Goal: Task Accomplishment & Management: Manage account settings

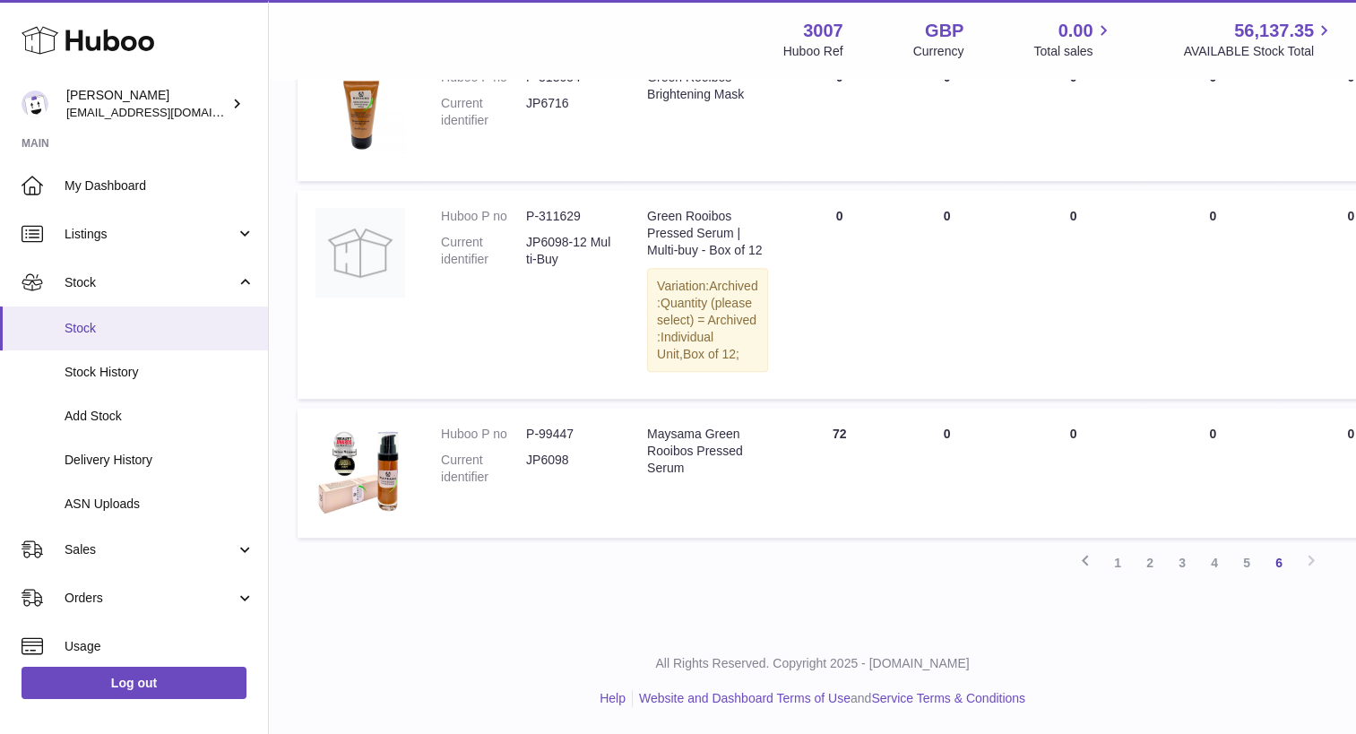
click at [169, 329] on span "Stock" at bounding box center [160, 328] width 190 height 17
click at [70, 368] on span "Stock History" at bounding box center [160, 372] width 190 height 17
click at [84, 320] on span "Stock" at bounding box center [160, 328] width 190 height 17
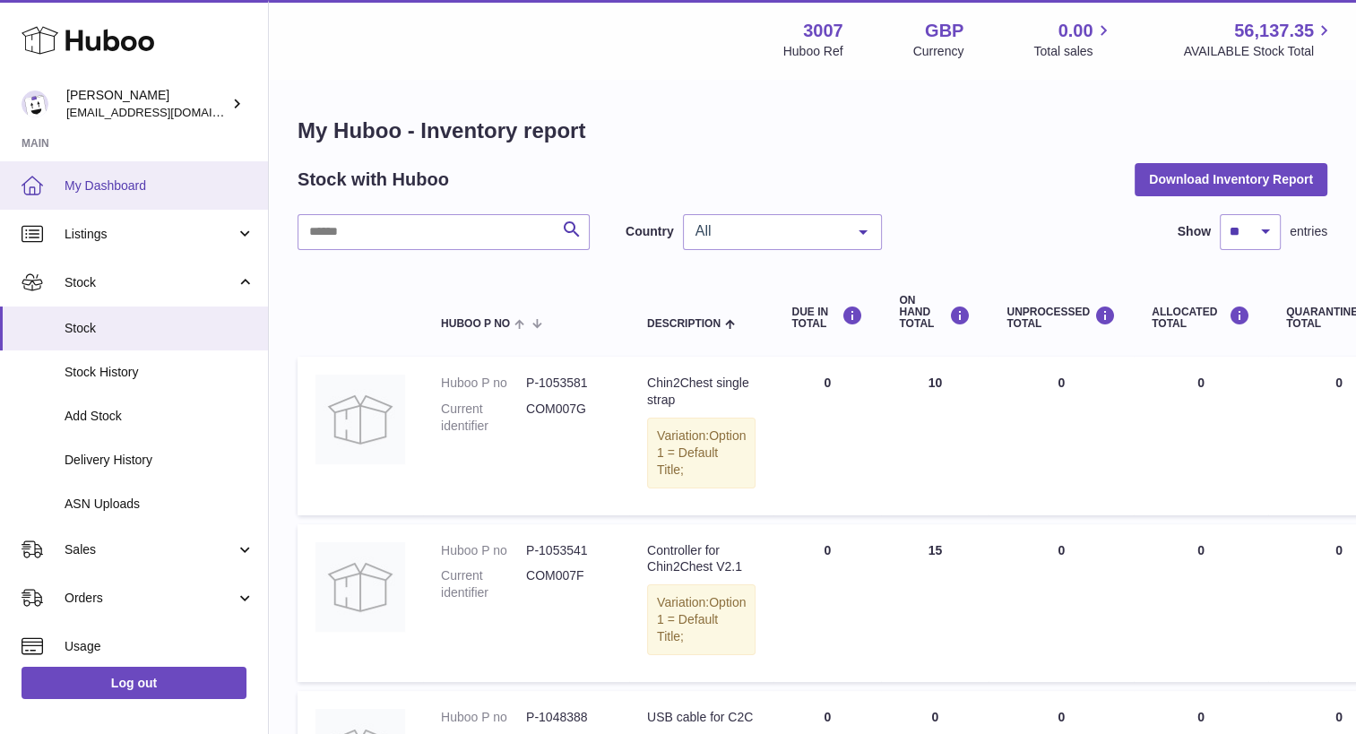
click at [185, 194] on link "My Dashboard" at bounding box center [134, 185] width 268 height 48
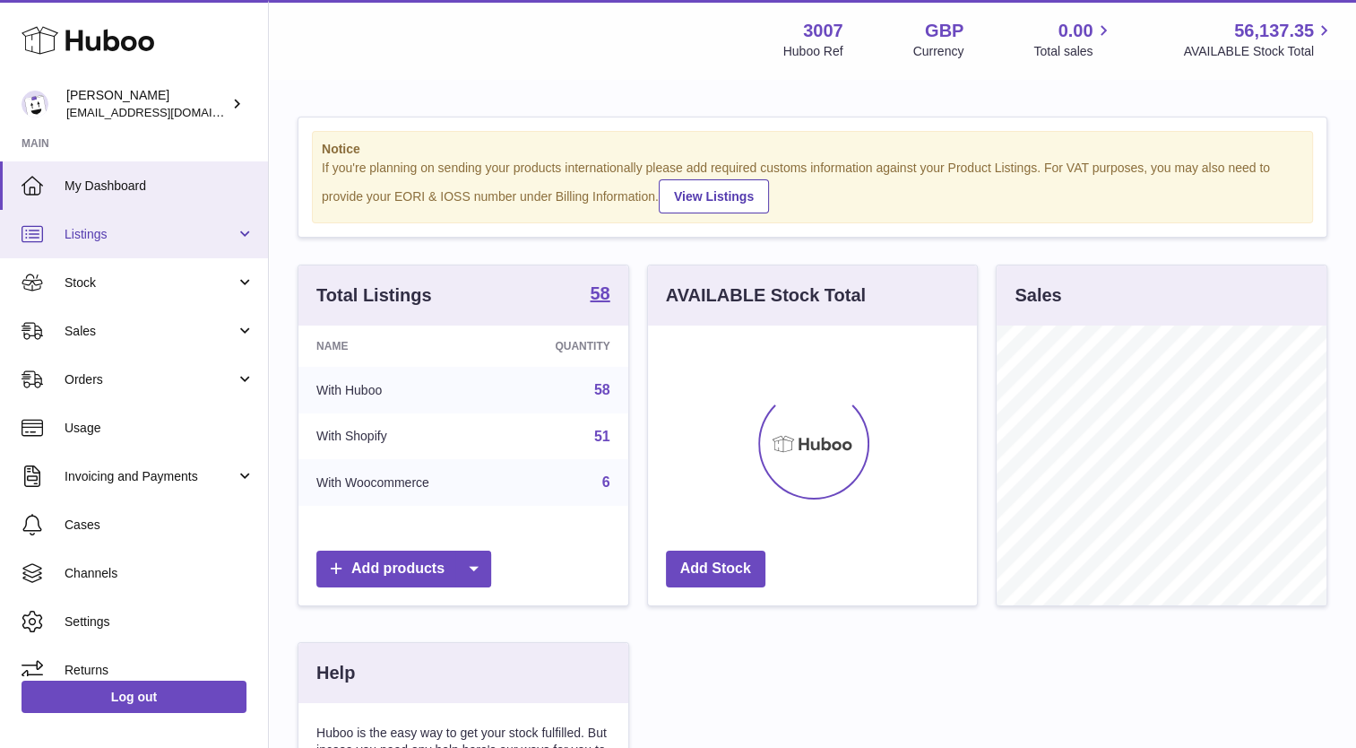
scroll to position [280, 330]
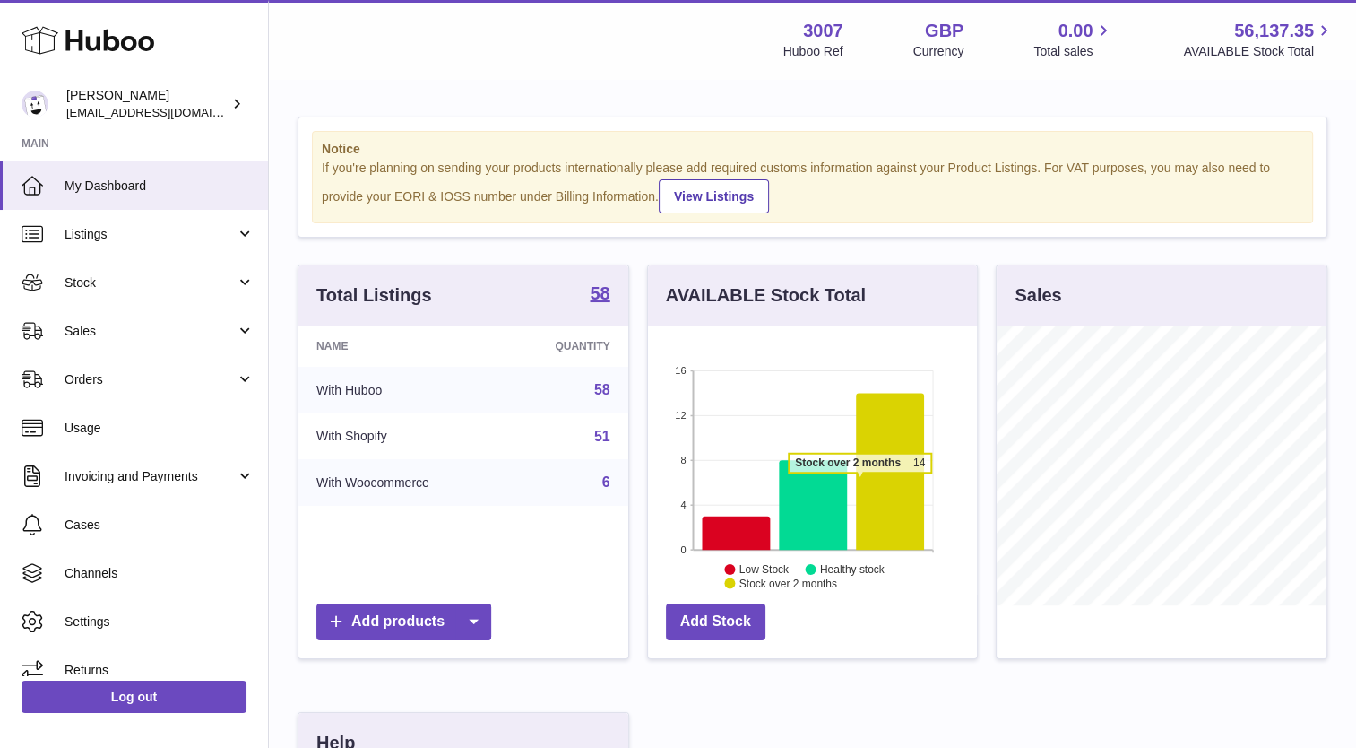
click at [861, 482] on icon at bounding box center [890, 471] width 68 height 157
click at [885, 495] on icon at bounding box center [890, 471] width 68 height 157
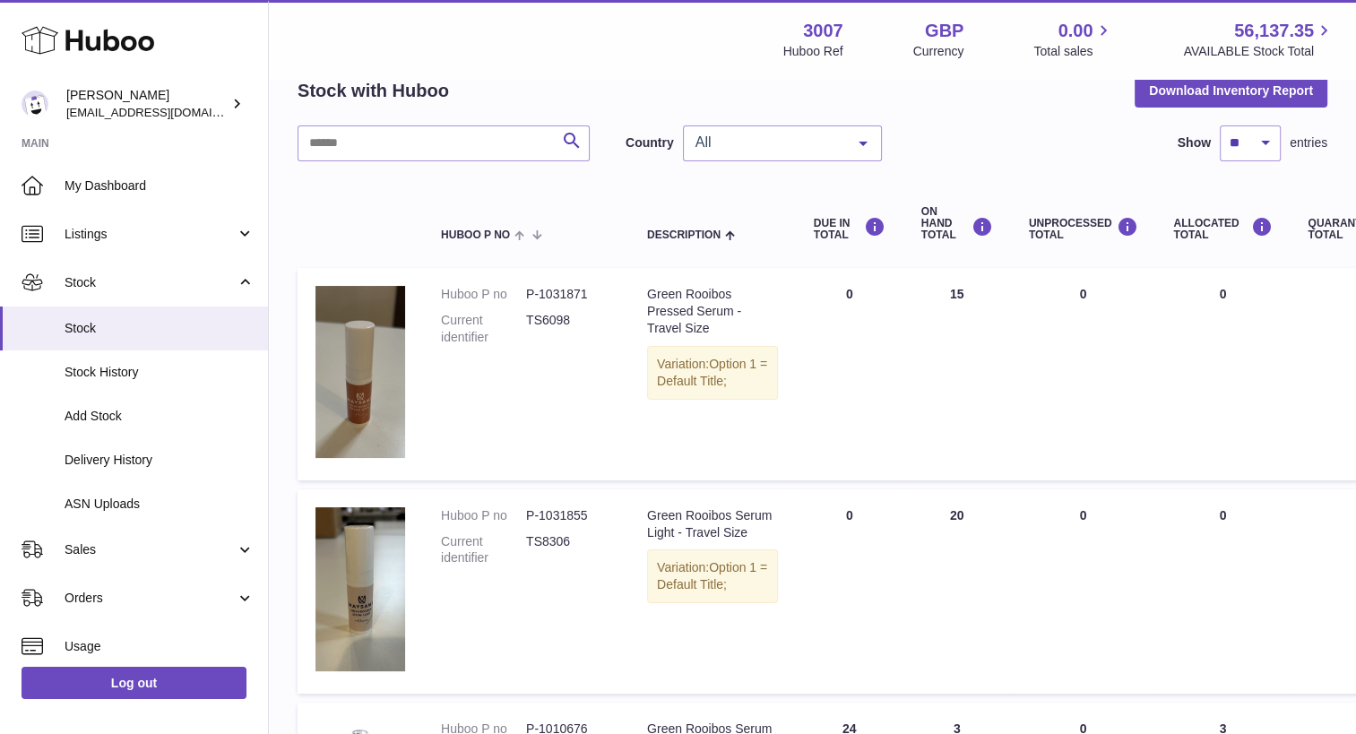
scroll to position [91, 0]
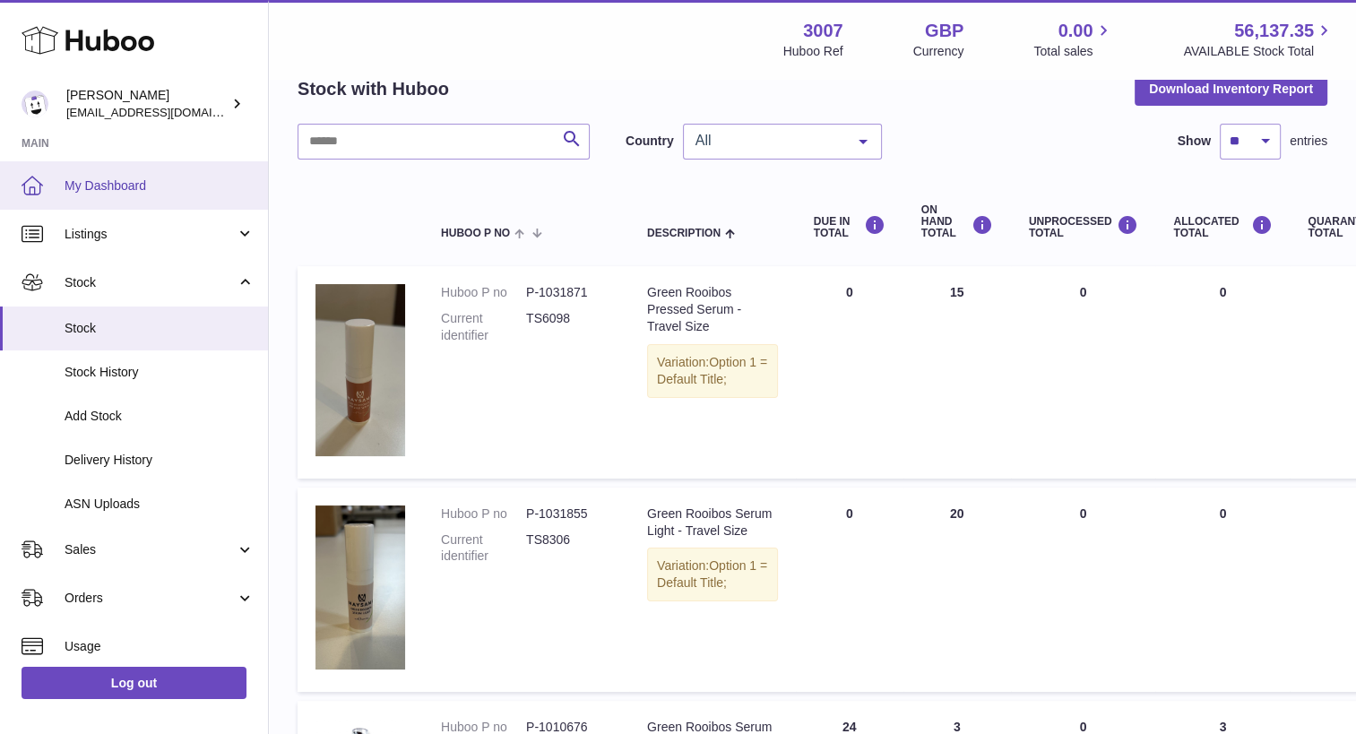
click at [144, 188] on span "My Dashboard" at bounding box center [160, 186] width 190 height 17
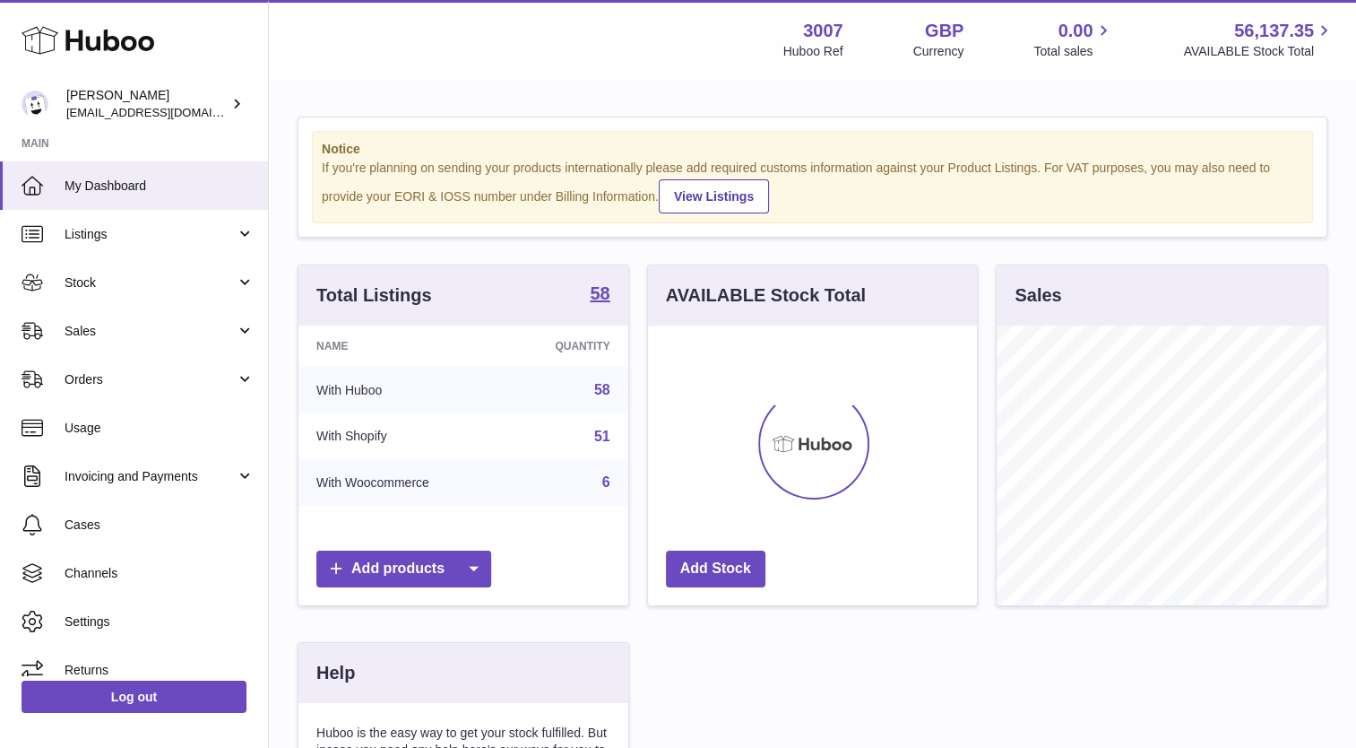
click at [807, 411] on div at bounding box center [812, 444] width 108 height 108
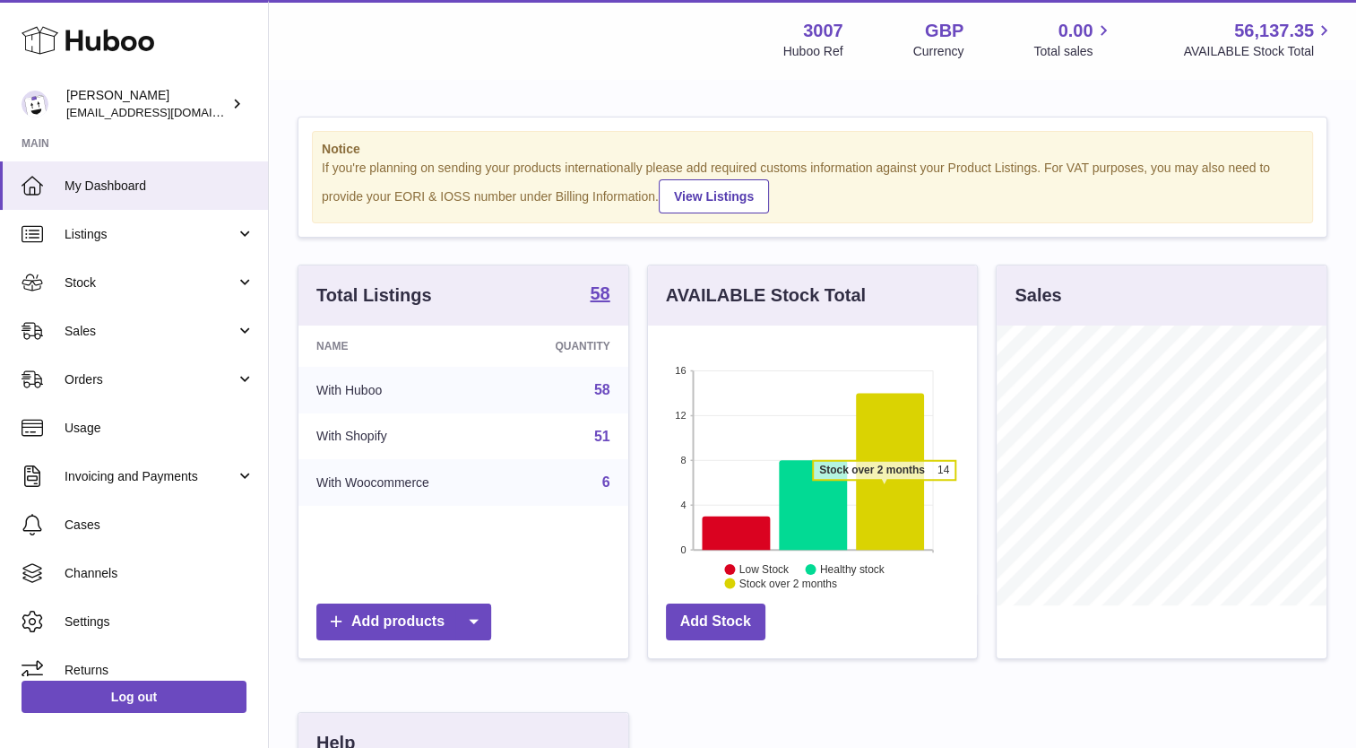
click at [884, 488] on icon at bounding box center [890, 471] width 68 height 157
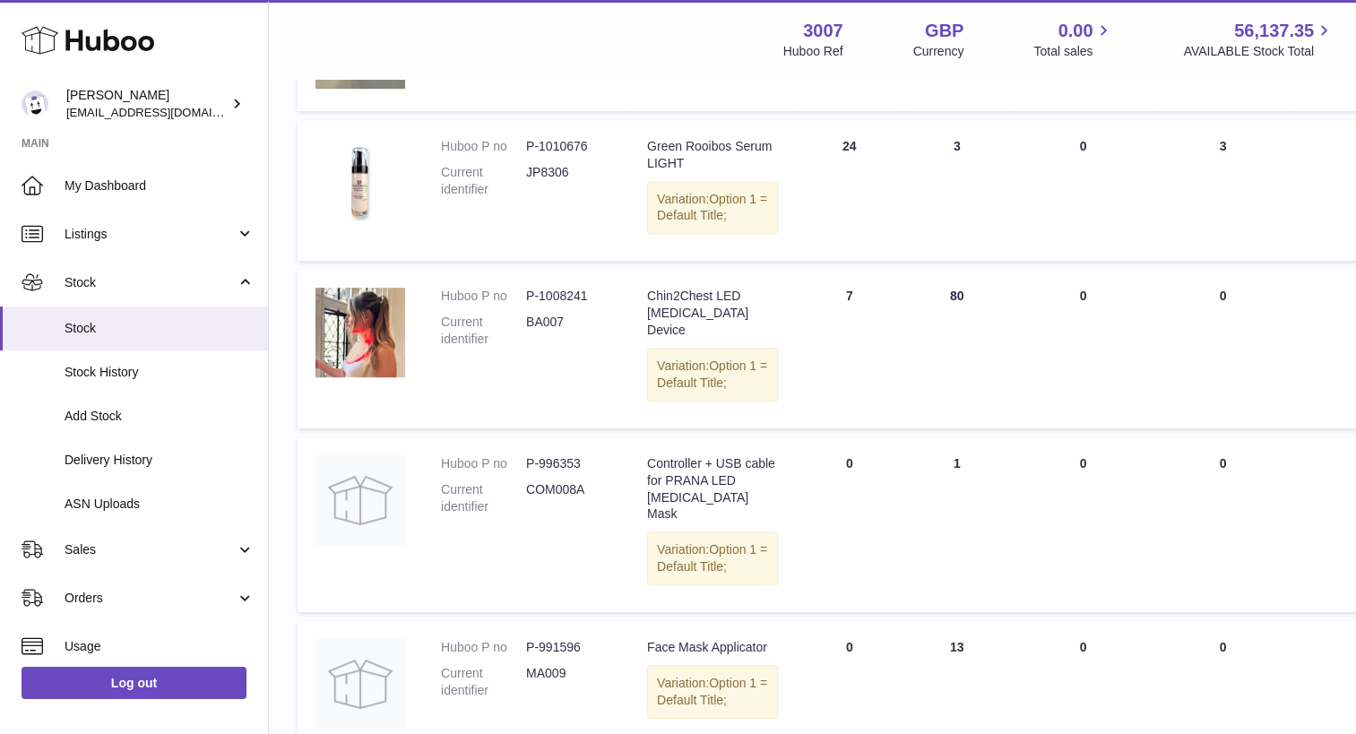
scroll to position [674, 0]
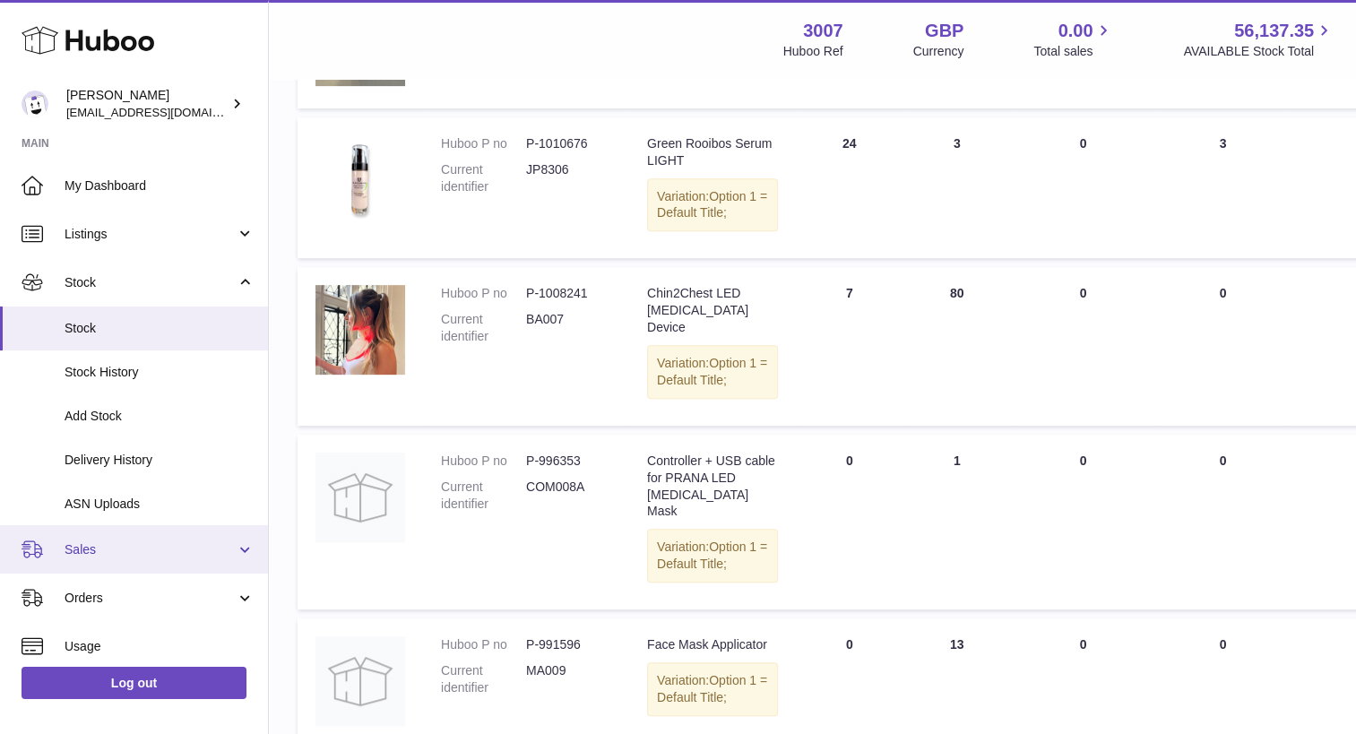
click at [123, 544] on span "Sales" at bounding box center [150, 549] width 171 height 17
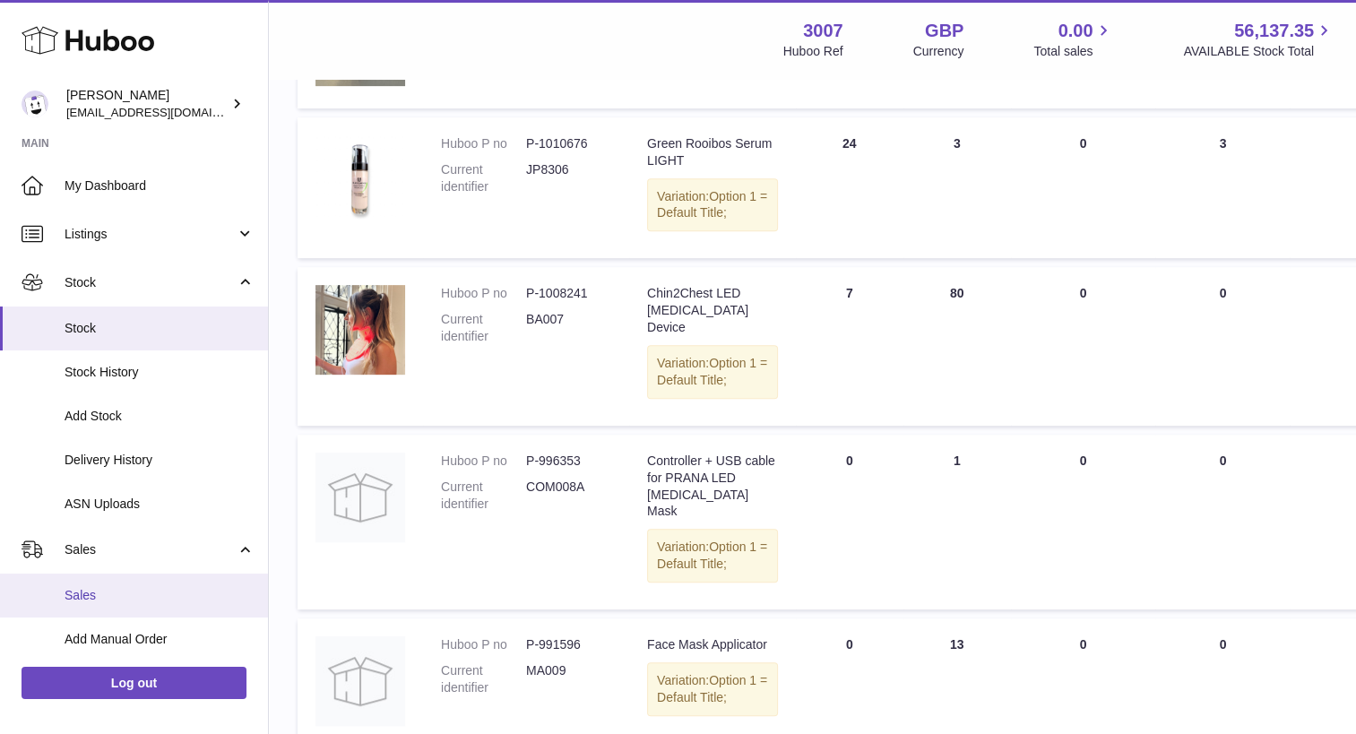
click at [113, 596] on span "Sales" at bounding box center [160, 595] width 190 height 17
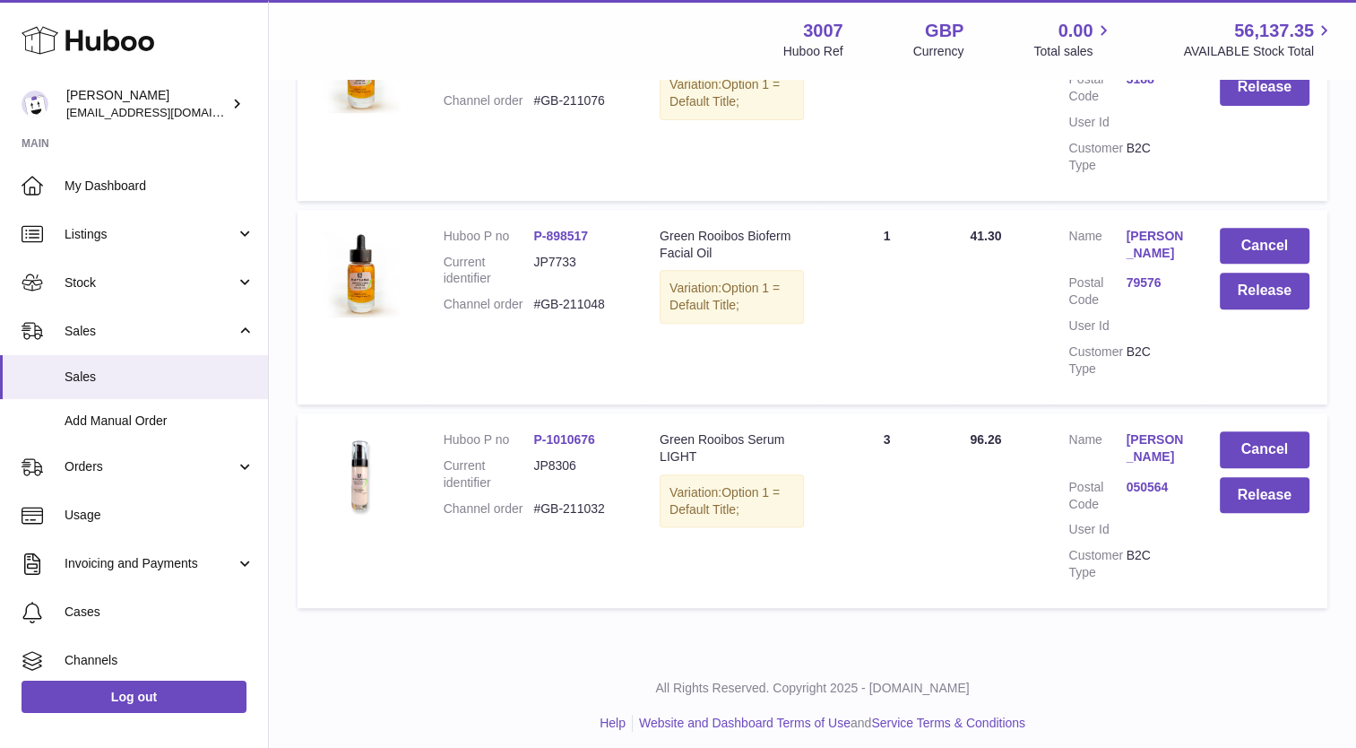
scroll to position [697, 0]
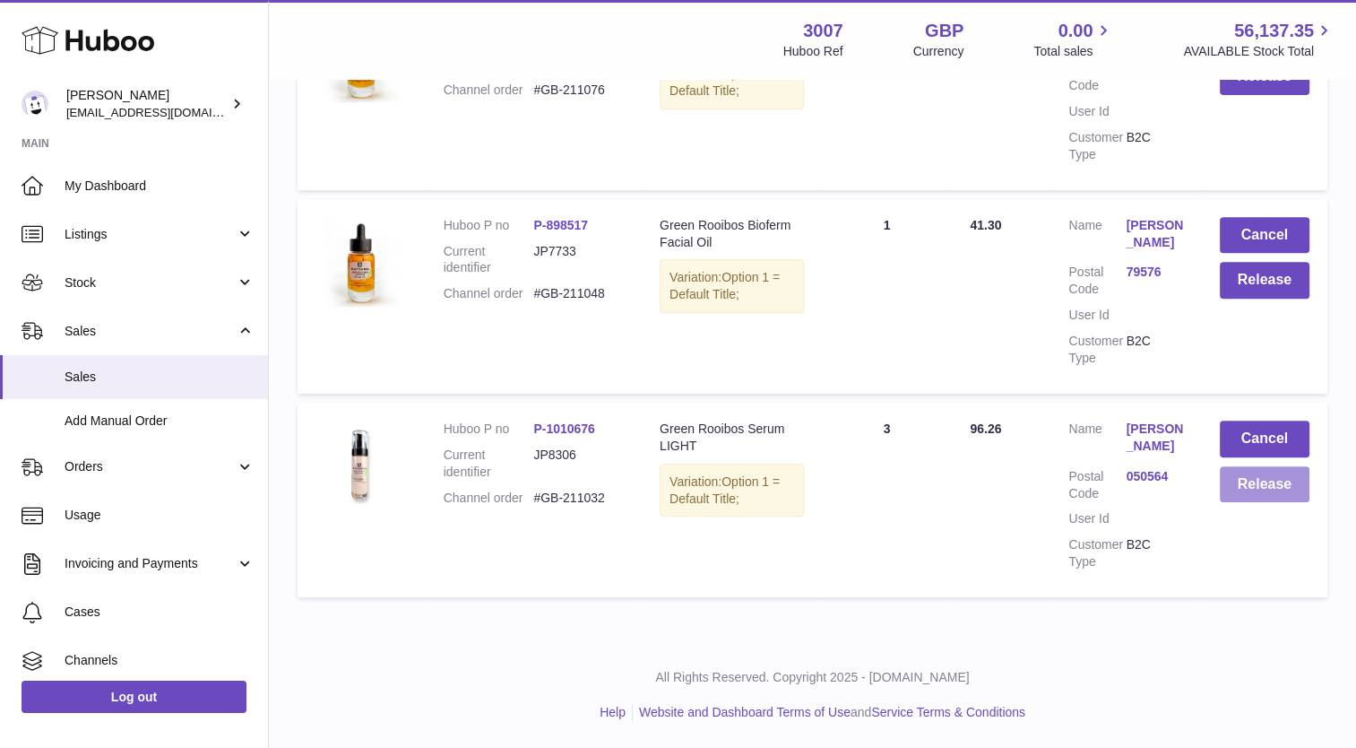
click at [1273, 503] on button "Release" at bounding box center [1265, 484] width 90 height 37
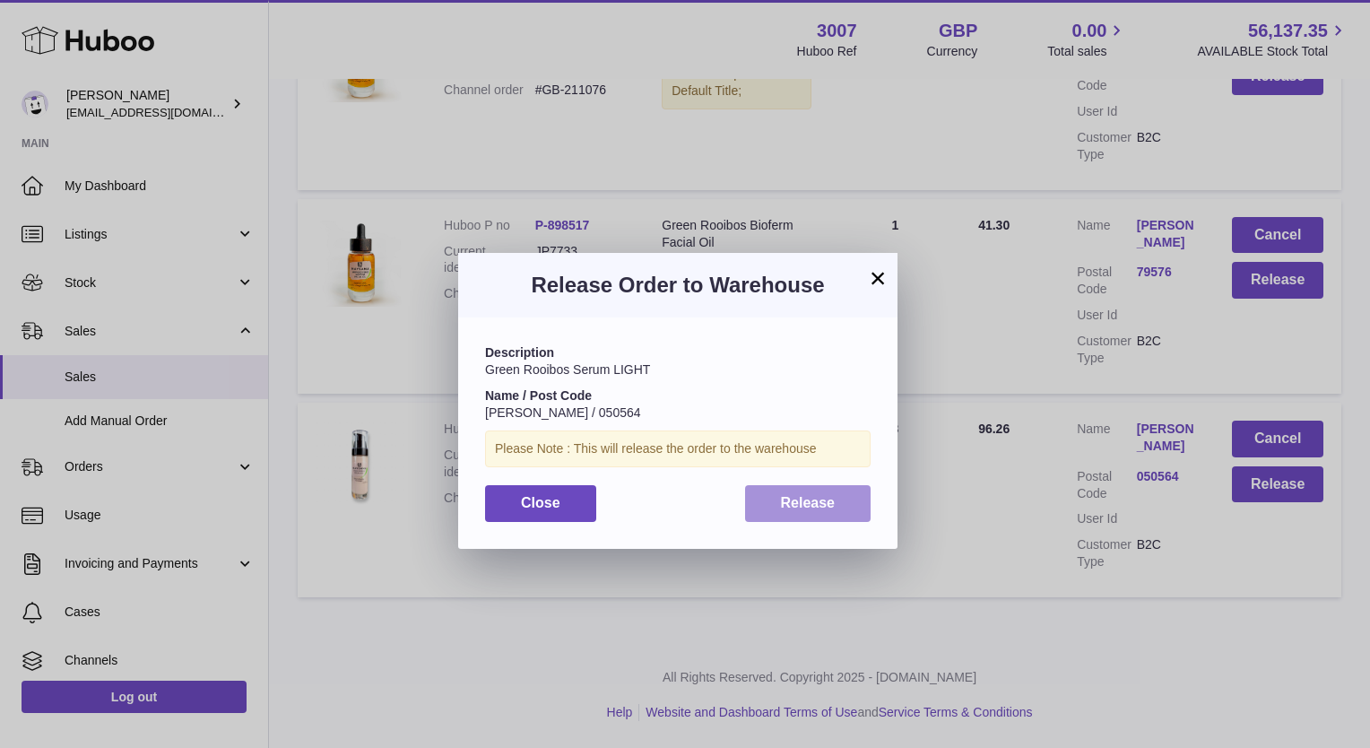
click at [844, 506] on button "Release" at bounding box center [808, 503] width 126 height 37
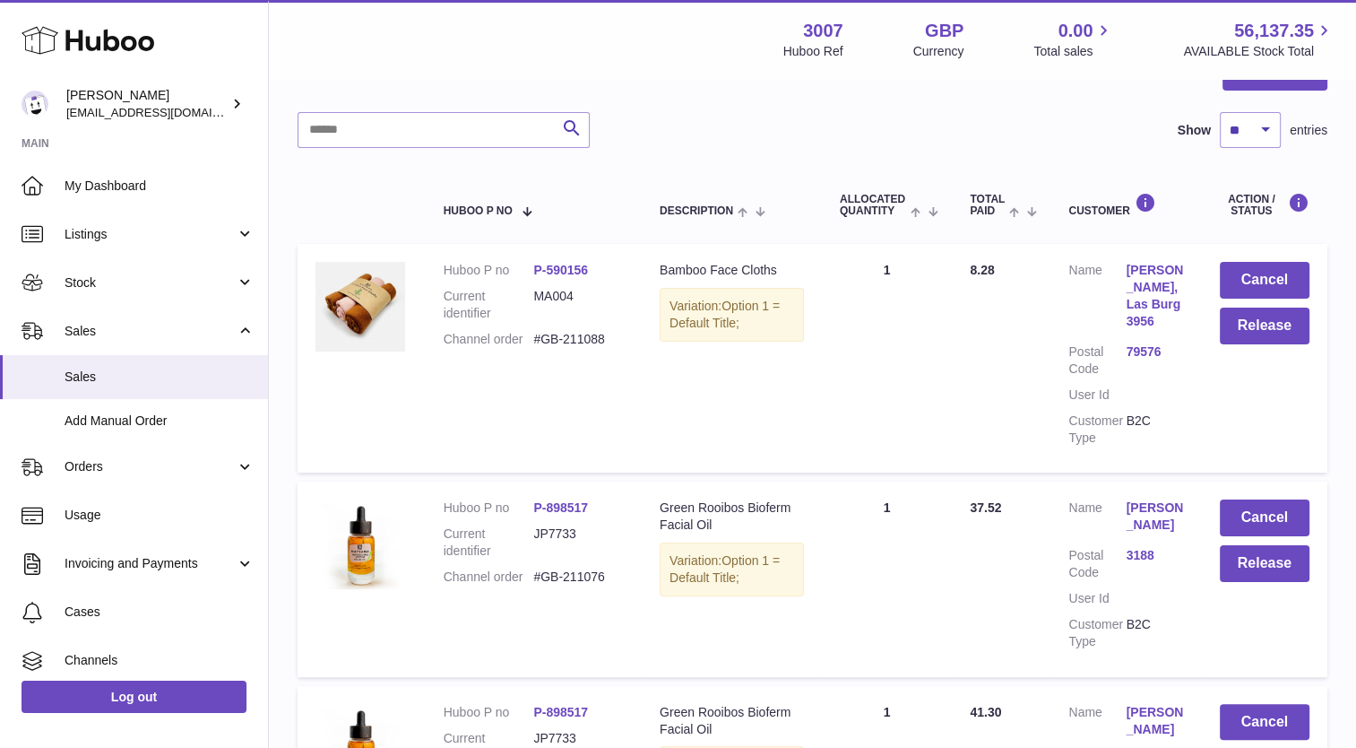
scroll to position [202, 0]
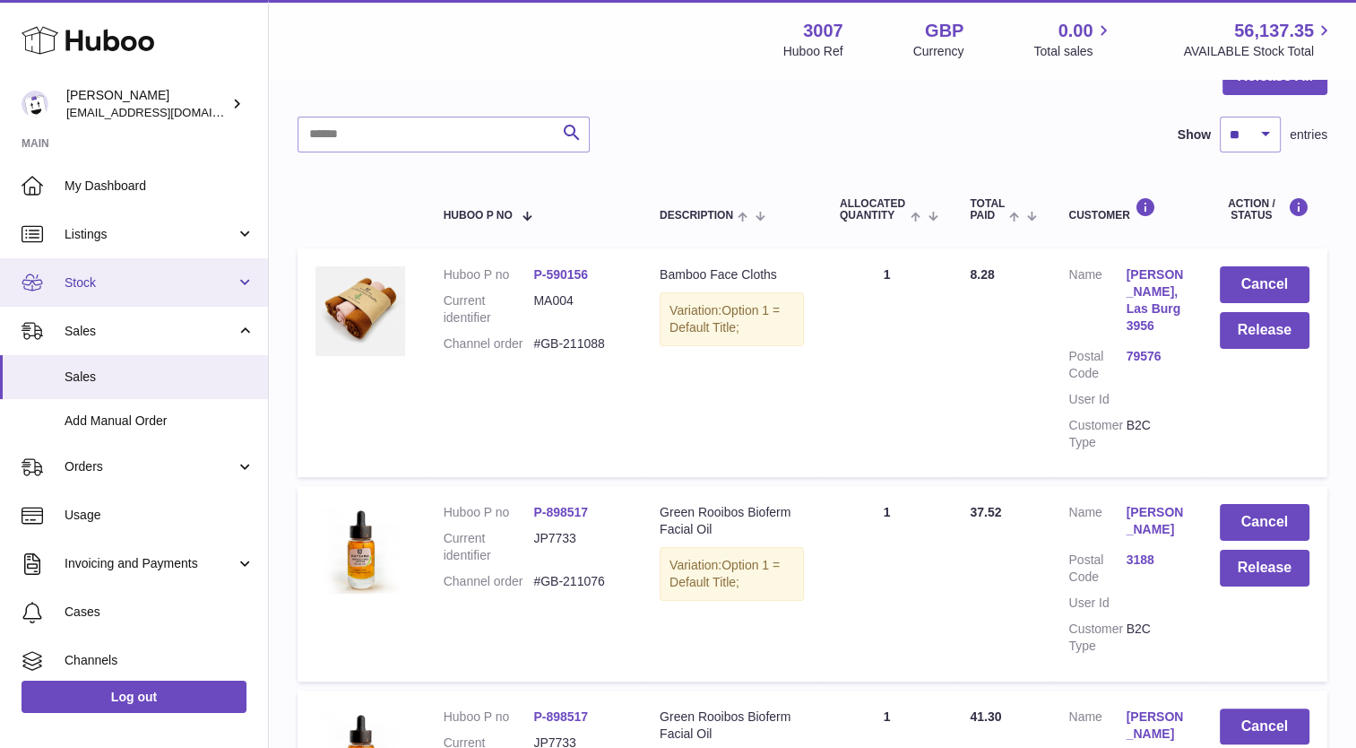
click at [140, 287] on span "Stock" at bounding box center [150, 282] width 171 height 17
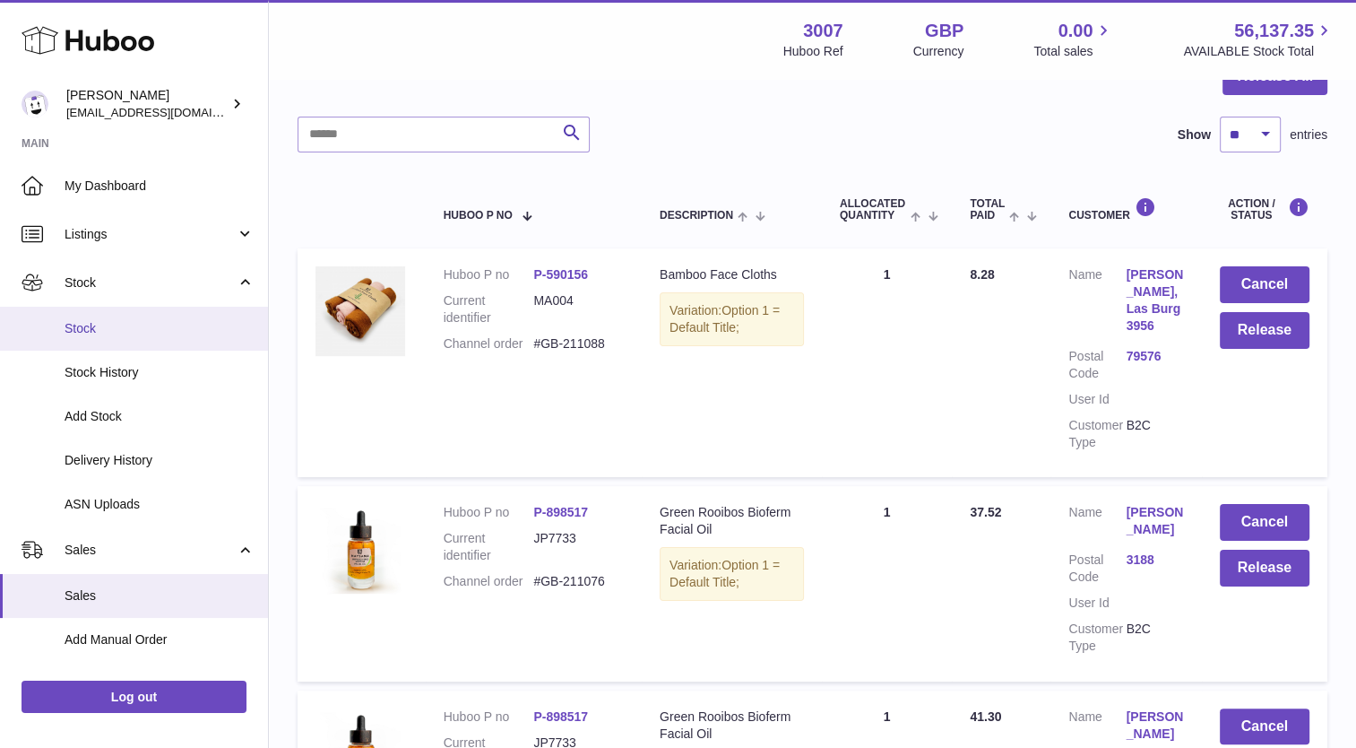
click at [141, 346] on link "Stock" at bounding box center [134, 329] width 268 height 44
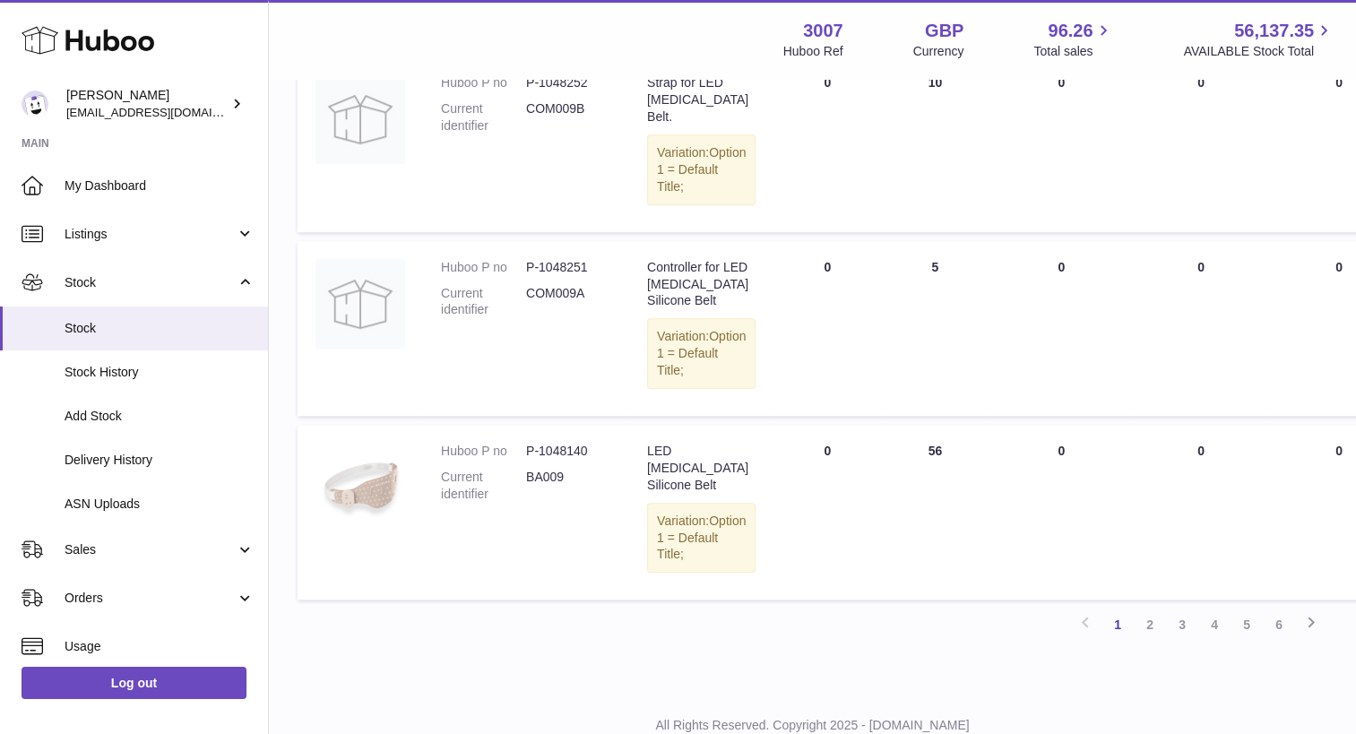
scroll to position [1562, 0]
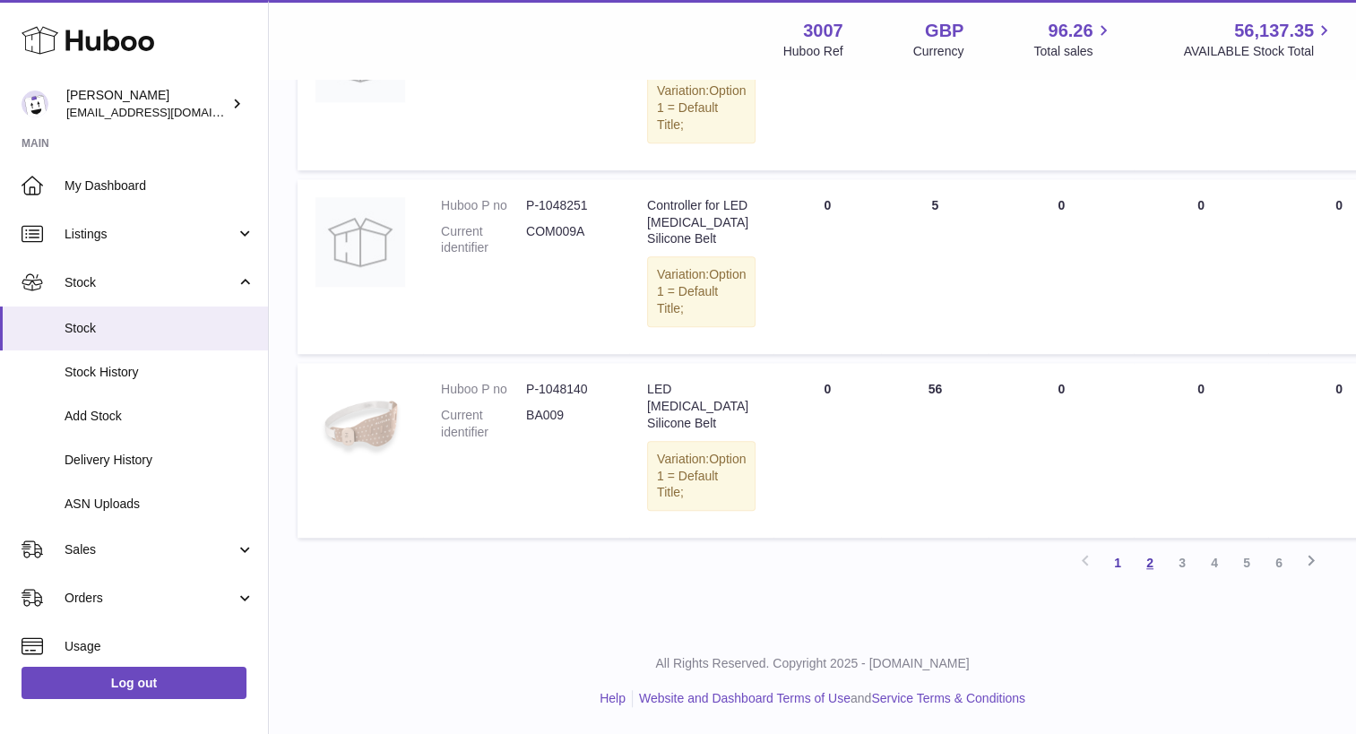
click at [1155, 579] on link "2" at bounding box center [1150, 563] width 32 height 32
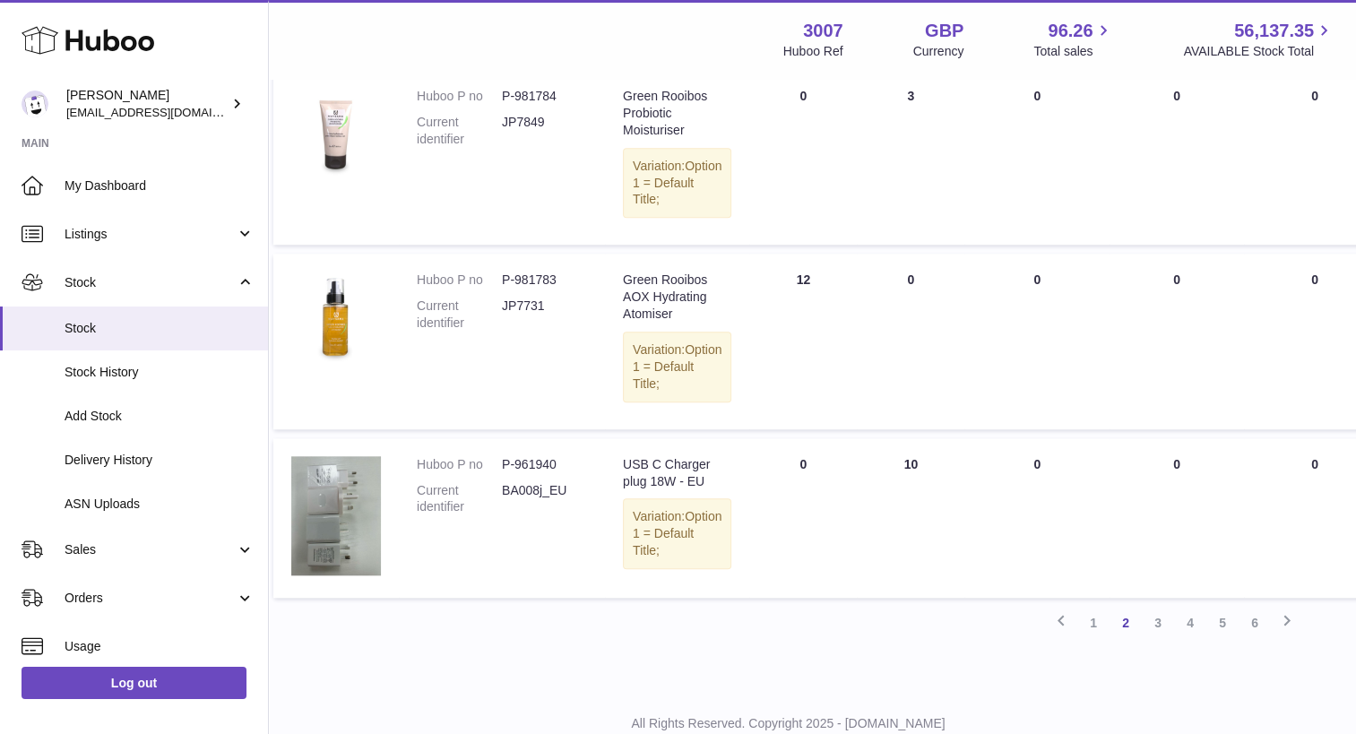
scroll to position [1609, 24]
